Goal: Use online tool/utility: Utilize a website feature to perform a specific function

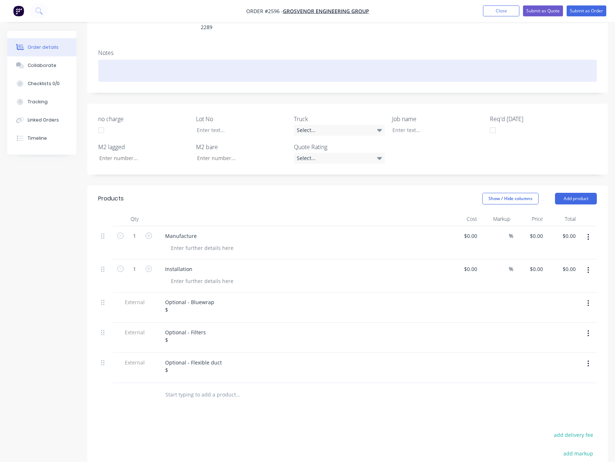
scroll to position [145, 0]
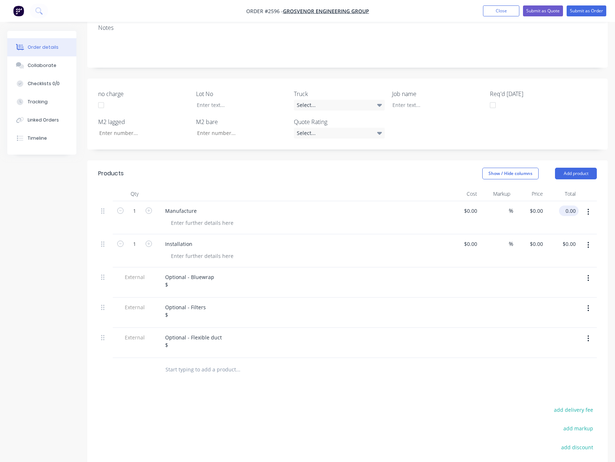
click at [576, 205] on input "0.00" at bounding box center [570, 210] width 17 height 11
click at [572, 205] on input "0.00" at bounding box center [570, 210] width 17 height 11
type input "31850"
type input "$31,850.00"
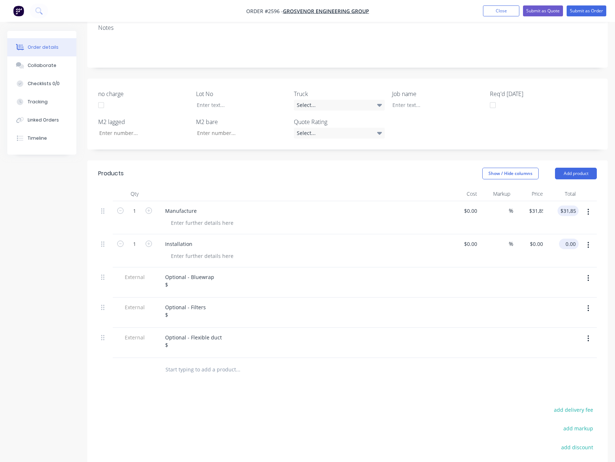
click at [574, 239] on input "0.00" at bounding box center [570, 244] width 17 height 11
type input "66600"
type input "$66,600.00"
click at [181, 272] on div "Optional - Bluewrap $" at bounding box center [189, 281] width 61 height 18
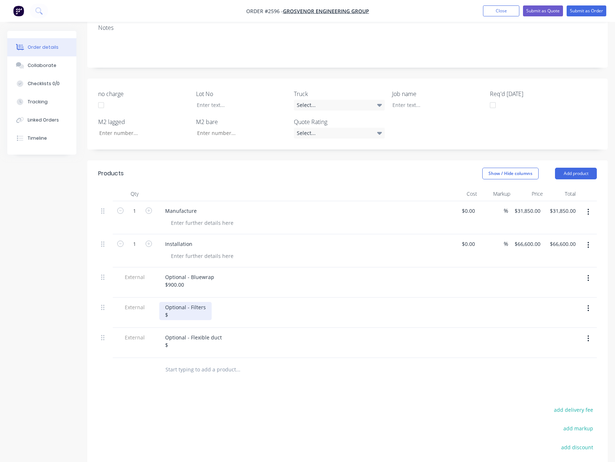
click at [187, 302] on div "Optional - Filters $" at bounding box center [185, 311] width 52 height 18
click at [180, 332] on div "Optional - Flexible duct $" at bounding box center [193, 341] width 68 height 18
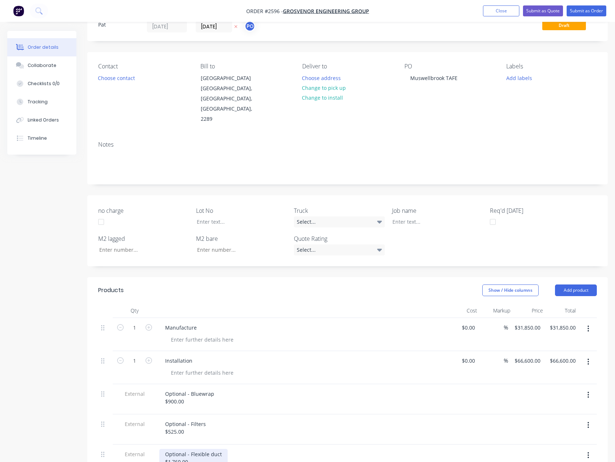
scroll to position [0, 0]
